Goal: Transaction & Acquisition: Purchase product/service

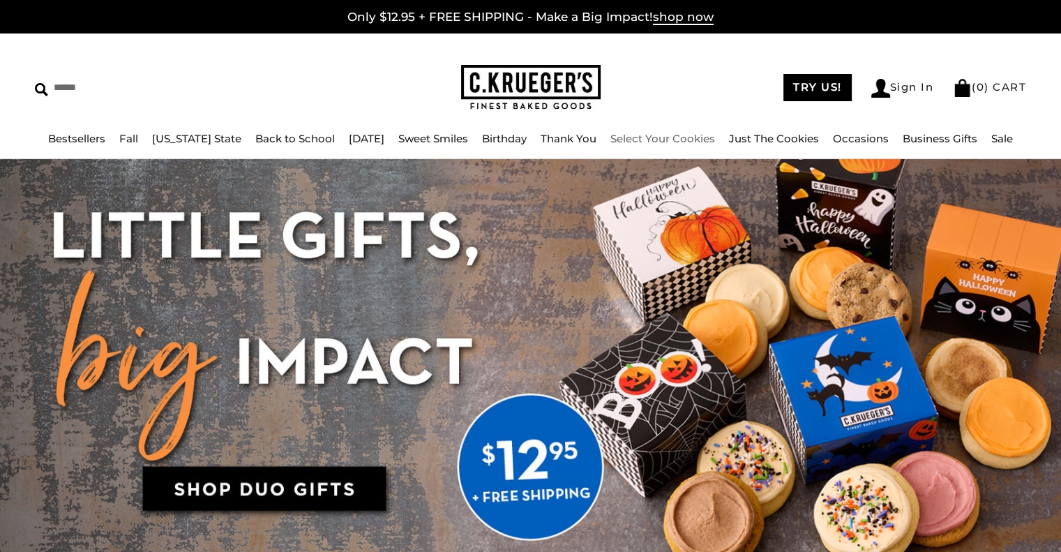
click at [657, 137] on link "Select Your Cookies" at bounding box center [663, 138] width 105 height 13
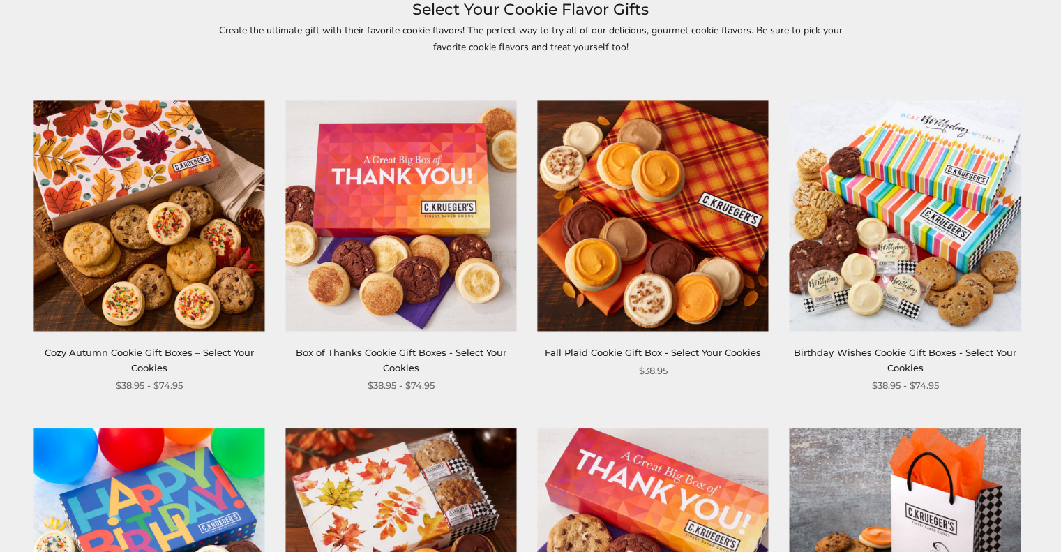
scroll to position [279, 0]
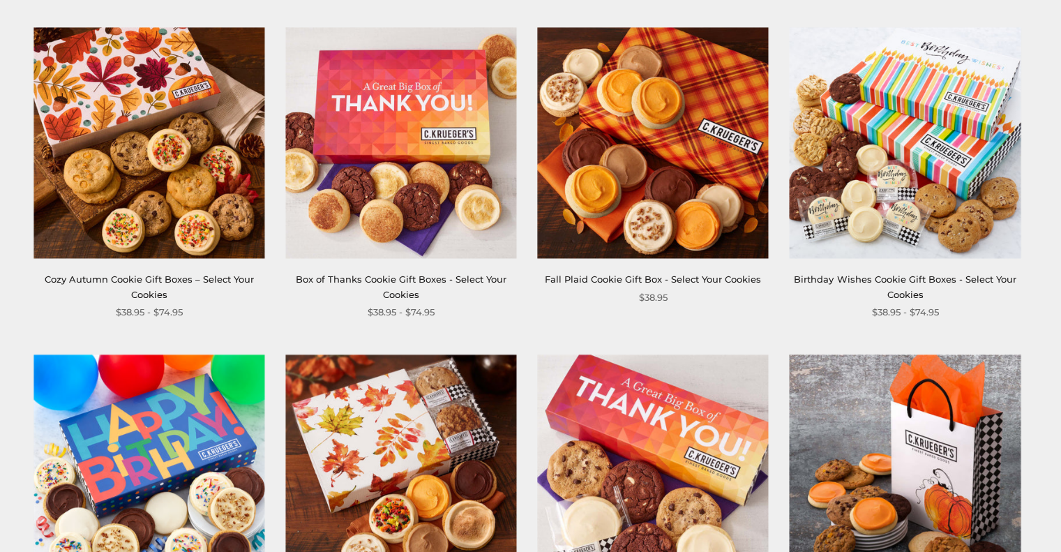
click at [202, 142] on img at bounding box center [148, 142] width 231 height 231
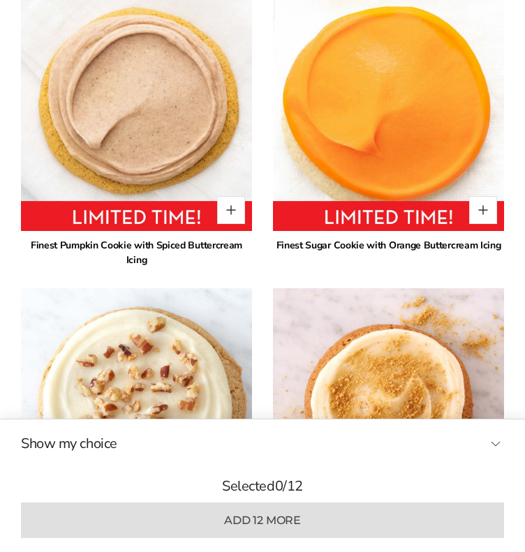
scroll to position [1814, 0]
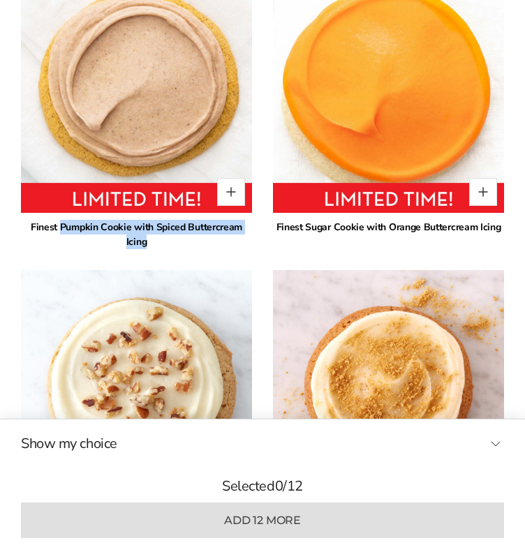
drag, startPoint x: 50, startPoint y: 221, endPoint x: 254, endPoint y: 225, distance: 203.8
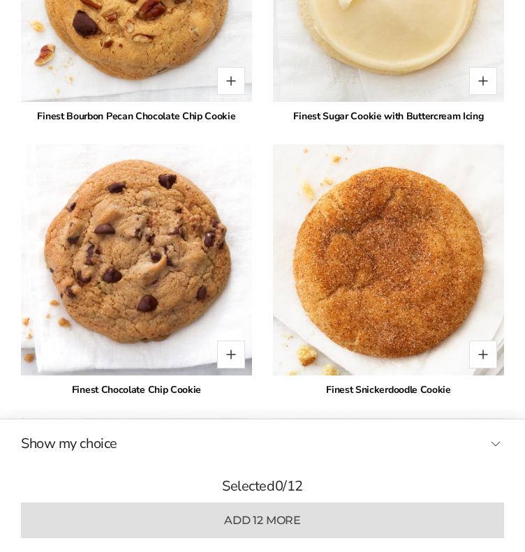
scroll to position [2861, 0]
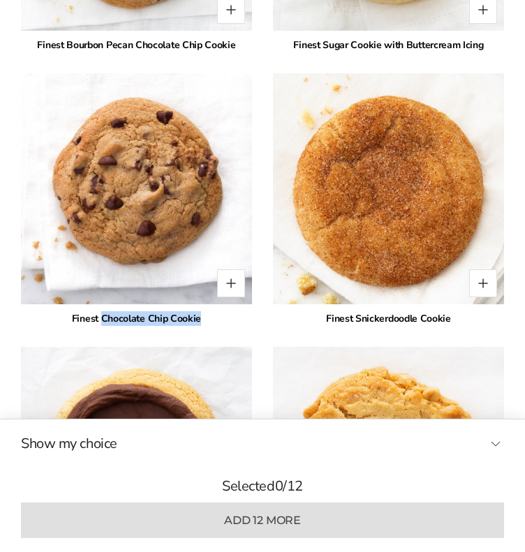
drag, startPoint x: 103, startPoint y: 301, endPoint x: 202, endPoint y: 305, distance: 99.2
click at [202, 311] on div "Finest Chocolate Chip Cookie" at bounding box center [136, 318] width 231 height 15
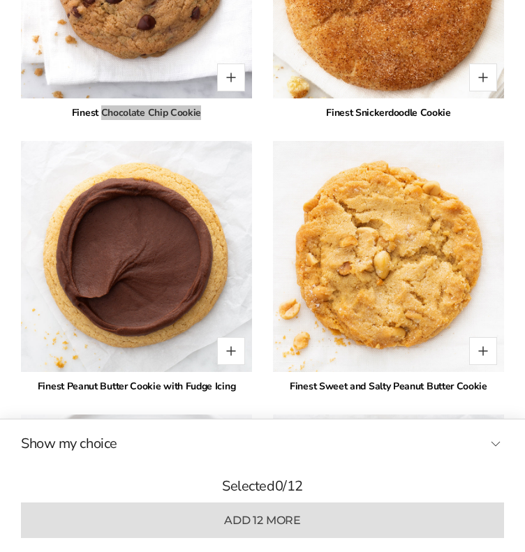
scroll to position [3070, 0]
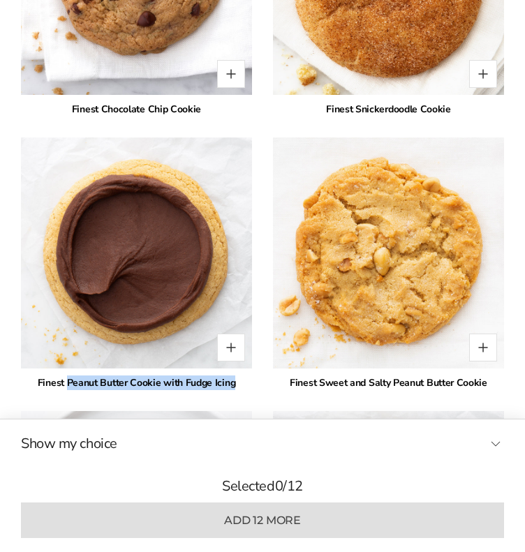
drag, startPoint x: 239, startPoint y: 366, endPoint x: 67, endPoint y: 371, distance: 171.7
click at [67, 371] on div "* Finest Pumpkin Cheesecake Cookie with Buttercream Icing * Finest Sugar Cookie…" at bounding box center [262, 411] width 483 height 3946
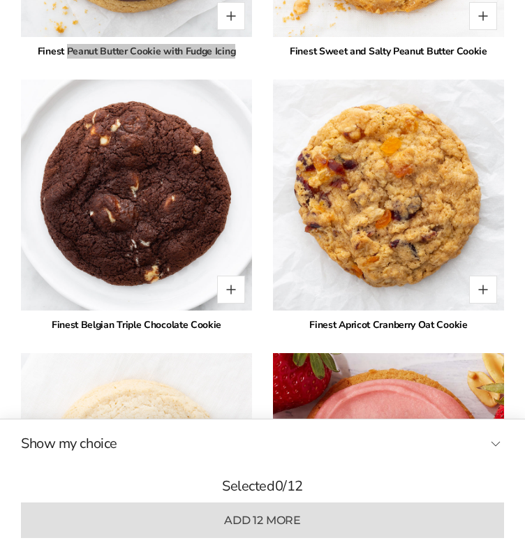
scroll to position [3419, 0]
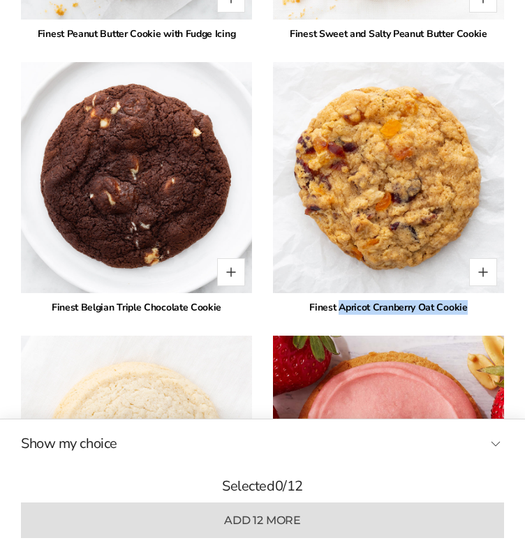
drag, startPoint x: 340, startPoint y: 289, endPoint x: 469, endPoint y: 294, distance: 128.5
click at [469, 300] on div "Finest Apricot Cranberry Oat Cookie" at bounding box center [388, 307] width 231 height 15
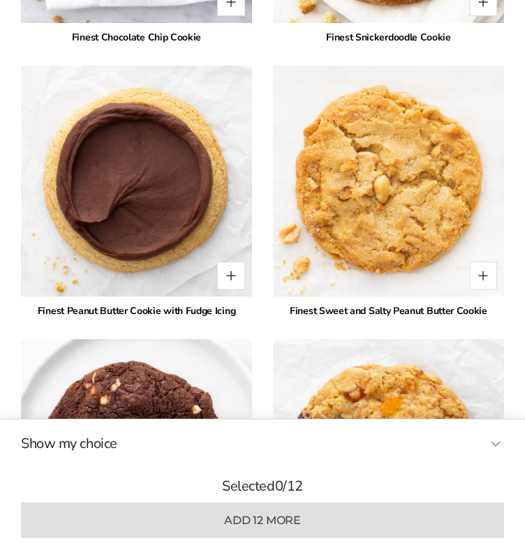
scroll to position [3140, 0]
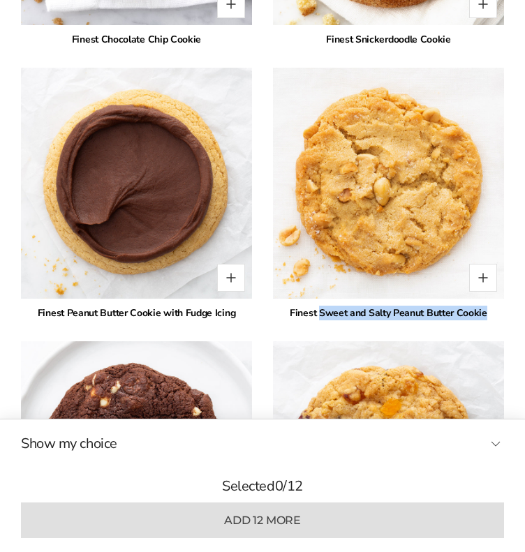
drag, startPoint x: 321, startPoint y: 293, endPoint x: 486, endPoint y: 293, distance: 164.7
click at [486, 306] on div "Finest Sweet and Salty Peanut Butter Cookie" at bounding box center [388, 313] width 231 height 15
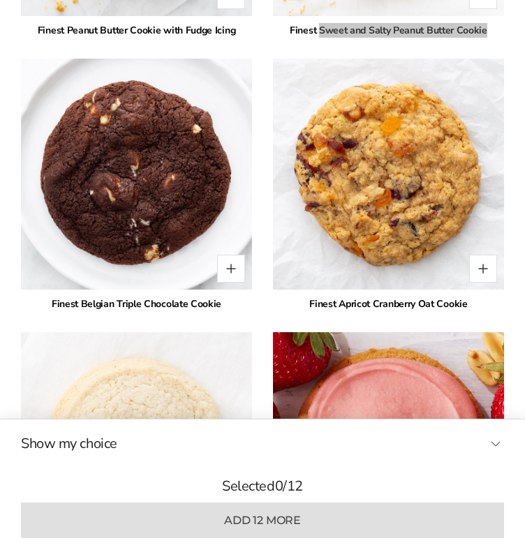
scroll to position [3489, 0]
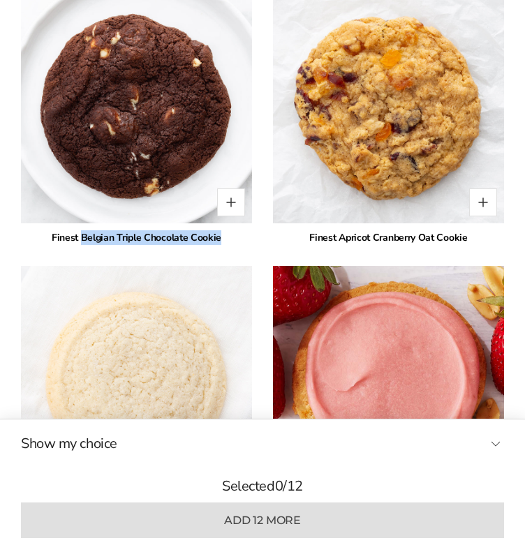
drag, startPoint x: 89, startPoint y: 220, endPoint x: 240, endPoint y: 220, distance: 151.4
click at [240, 230] on div "Finest Belgian Triple Chocolate Cookie" at bounding box center [136, 237] width 231 height 15
copy div "Belgian Triple Chocolate Cookie"
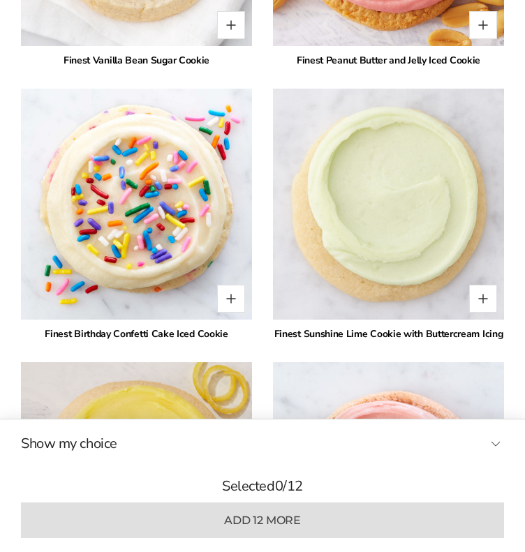
scroll to position [4047, 0]
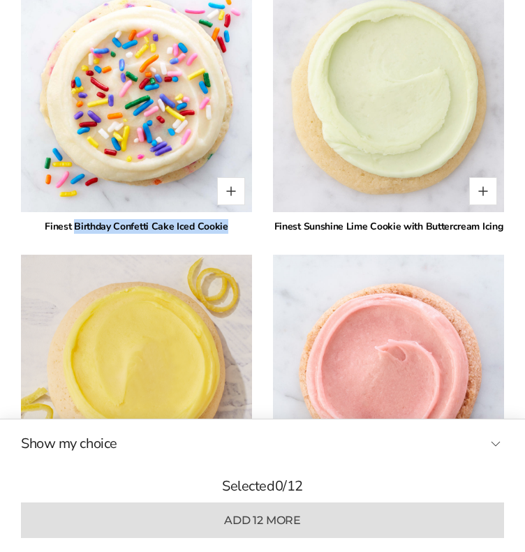
drag, startPoint x: 221, startPoint y: 206, endPoint x: 76, endPoint y: 213, distance: 145.3
click at [76, 219] on div "Finest Birthday Confetti Cake Iced Cookie" at bounding box center [136, 226] width 231 height 15
copy div "Birthday Confetti Cake Iced Cookie"
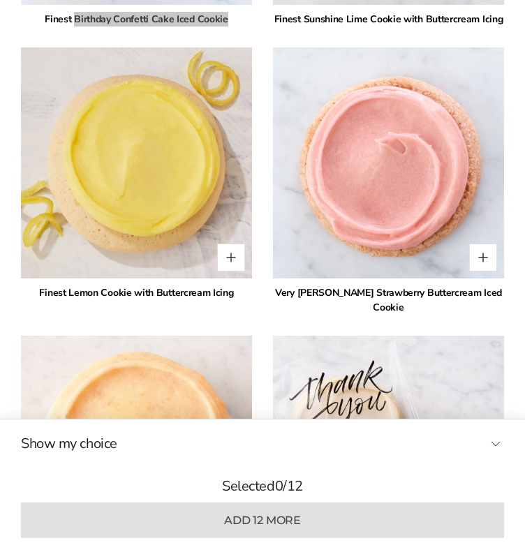
scroll to position [4256, 0]
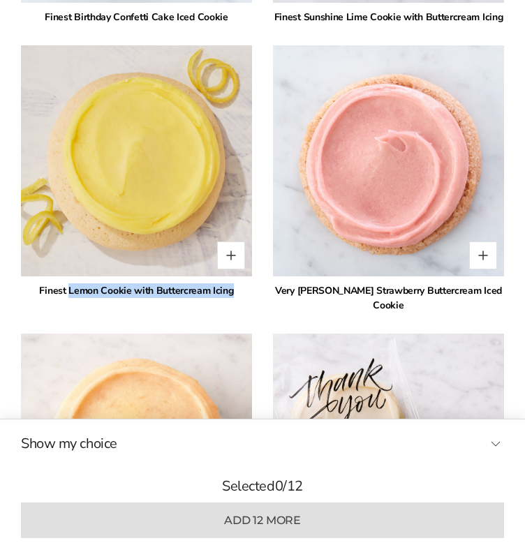
drag, startPoint x: 68, startPoint y: 270, endPoint x: 237, endPoint y: 273, distance: 168.2
click at [237, 283] on div "Finest Lemon Cookie with Buttercream Icing" at bounding box center [136, 290] width 231 height 15
copy div "Lemon Cookie with Buttercream Icing"
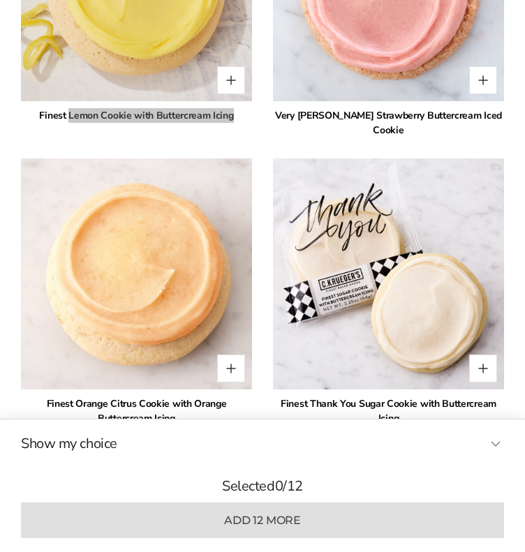
scroll to position [4535, 0]
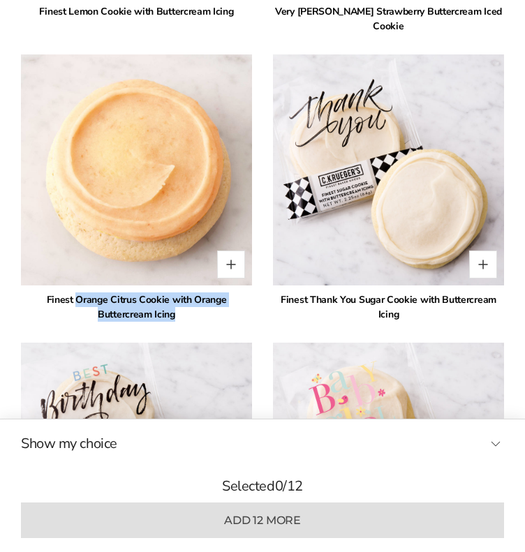
drag, startPoint x: 77, startPoint y: 264, endPoint x: 186, endPoint y: 281, distance: 110.2
click at [186, 292] on div "Finest Orange Citrus Cookie with Orange Buttercream Icing" at bounding box center [136, 306] width 231 height 29
copy div "Orange Citrus Cookie with Orange Buttercream Icing"
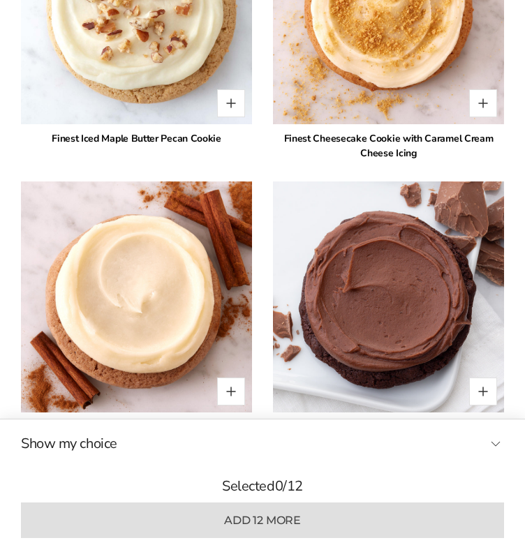
scroll to position [2303, 0]
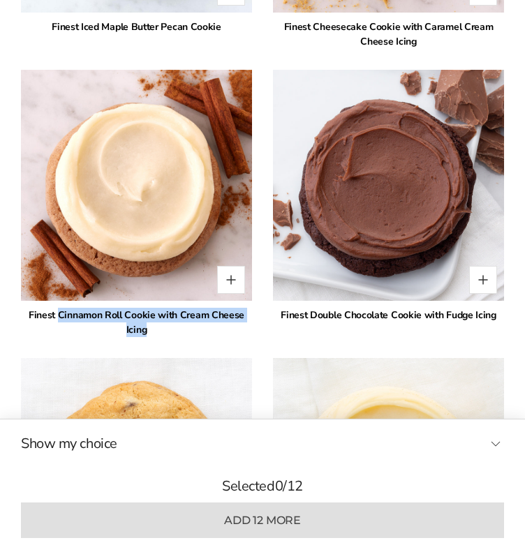
drag, startPoint x: 61, startPoint y: 295, endPoint x: 172, endPoint y: 306, distance: 111.4
click at [172, 308] on div "Finest Cinnamon Roll Cookie with Cream Cheese Icing" at bounding box center [136, 322] width 231 height 29
copy div "Cinnamon Roll Cookie with Cream Cheese Icing"
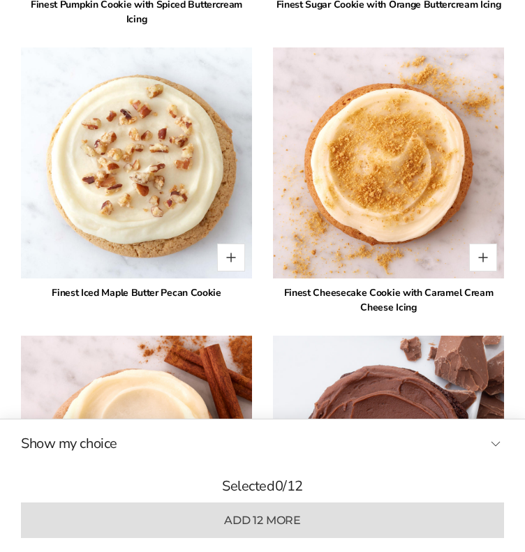
scroll to position [2023, 0]
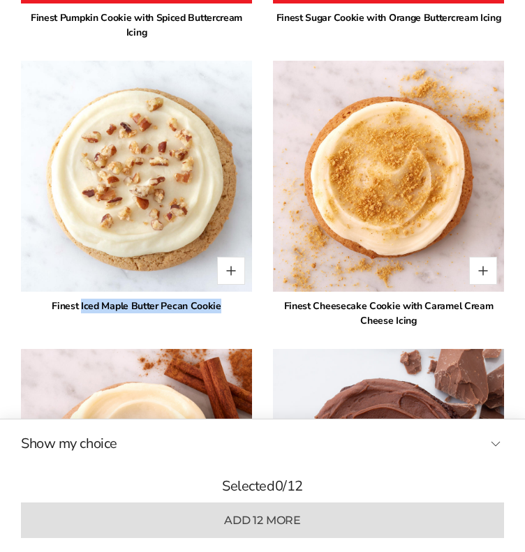
drag, startPoint x: 89, startPoint y: 285, endPoint x: 220, endPoint y: 287, distance: 131.2
click at [220, 299] on div "Finest Iced Maple Butter Pecan Cookie" at bounding box center [136, 306] width 231 height 15
copy div "Iced Maple Butter Pecan Cookie"
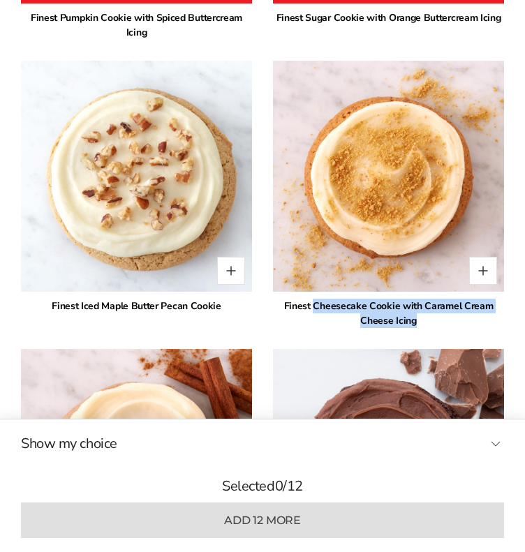
drag, startPoint x: 318, startPoint y: 286, endPoint x: 421, endPoint y: 302, distance: 104.5
click at [421, 302] on div "Finest Cheesecake Cookie with Caramel Cream Cheese Icing" at bounding box center [388, 313] width 231 height 29
copy div "Cheesecake Cookie with Caramel Cream Cheese Icing"
